Goal: Find specific page/section: Find specific page/section

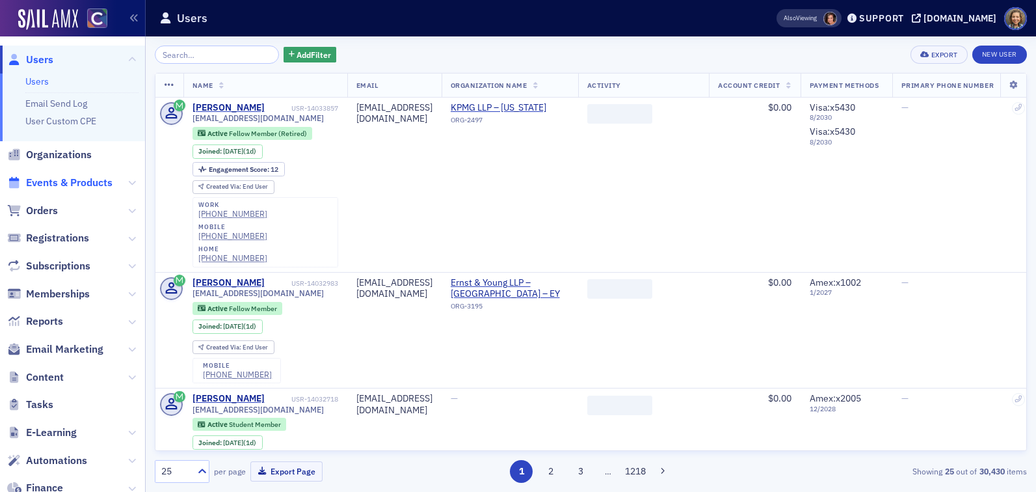
click at [49, 184] on span "Events & Products" at bounding box center [69, 183] width 87 height 14
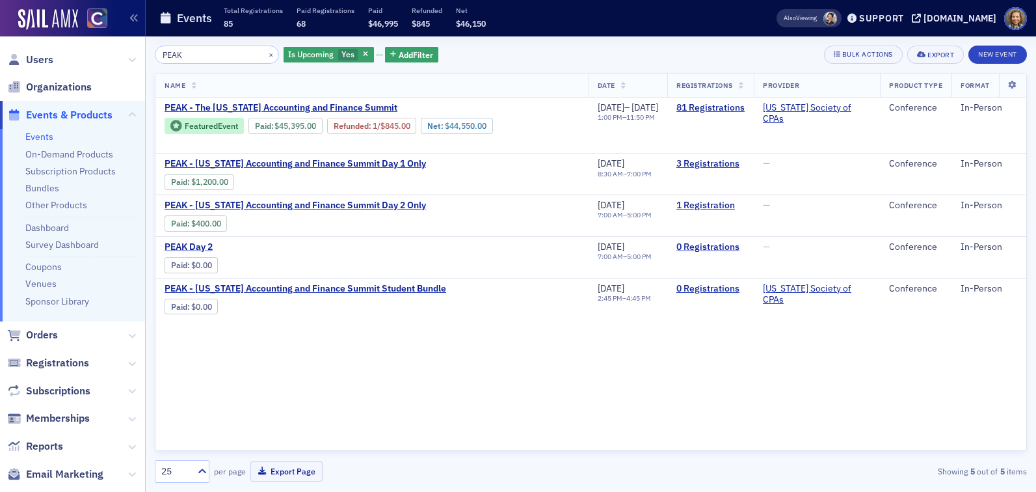
drag, startPoint x: 206, startPoint y: 59, endPoint x: 83, endPoint y: 27, distance: 127.2
click at [90, 33] on div "Users Organizations Events & Products Events On-Demand Products Subscription Pr…" at bounding box center [518, 246] width 1036 height 492
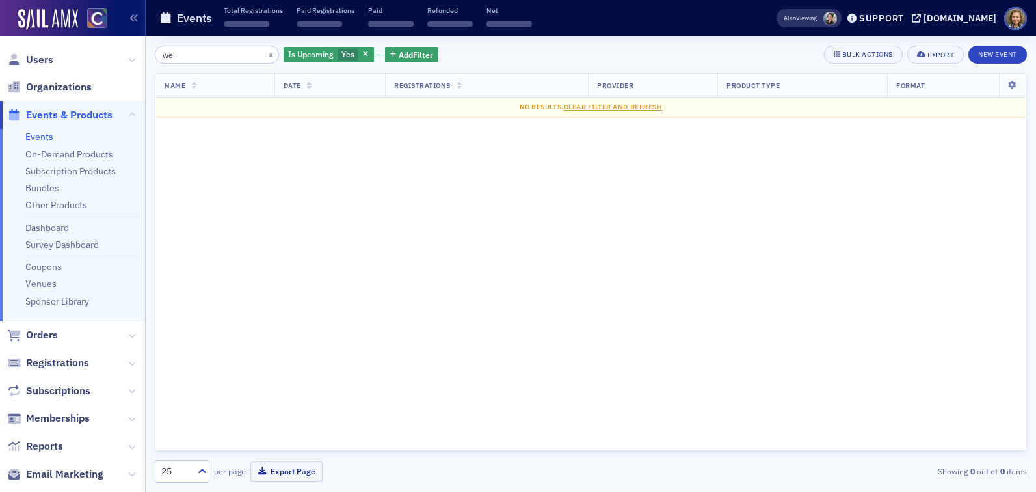
type input "w"
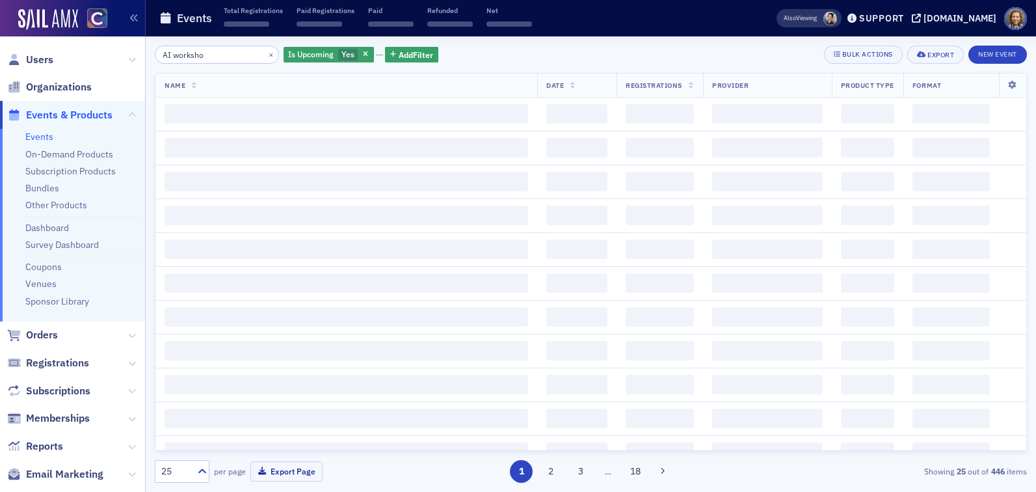
type input "AI workshop"
